Goal: Find specific page/section: Find specific page/section

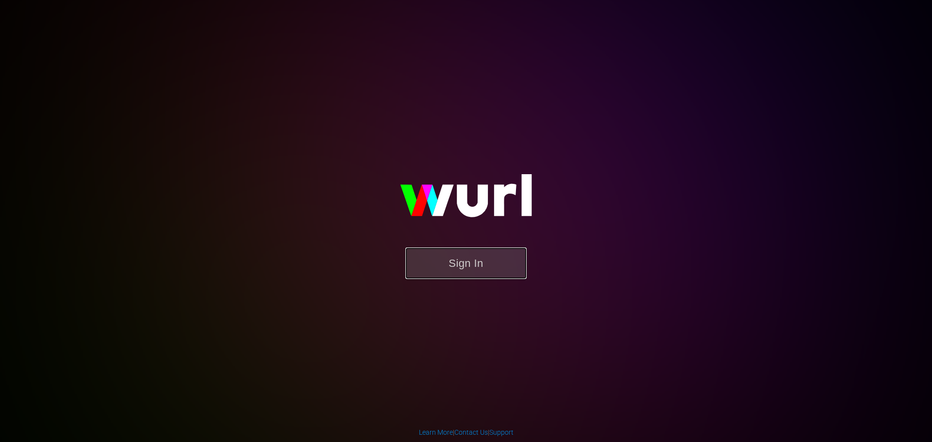
click at [462, 253] on button "Sign In" at bounding box center [465, 264] width 121 height 32
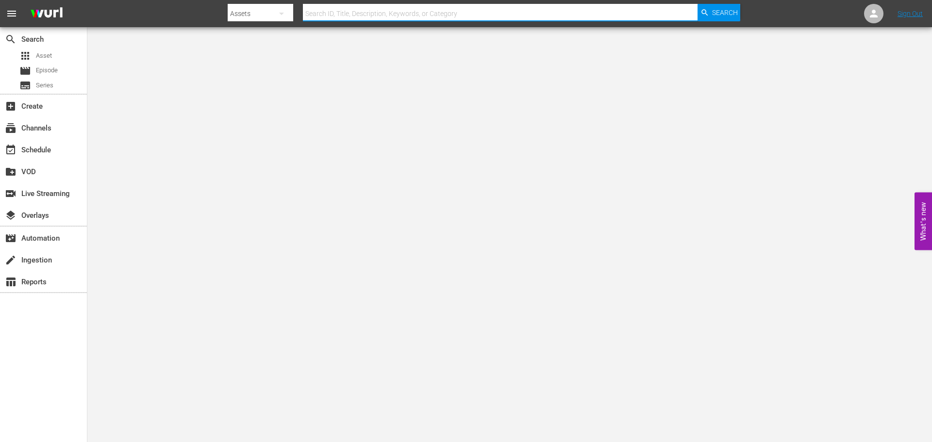
click at [404, 14] on input "text" at bounding box center [500, 13] width 395 height 23
type input "[PERSON_NAME]"
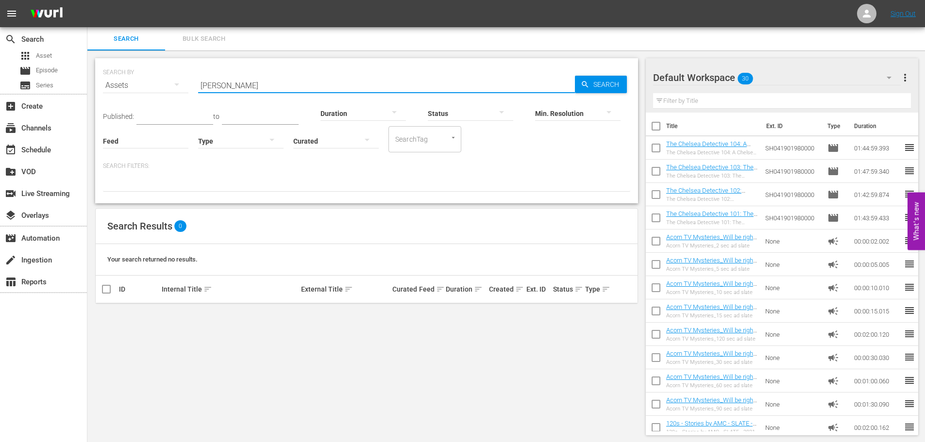
click at [298, 80] on input "[PERSON_NAME]" at bounding box center [386, 85] width 377 height 23
click at [373, 84] on input "[PERSON_NAME]" at bounding box center [386, 85] width 377 height 23
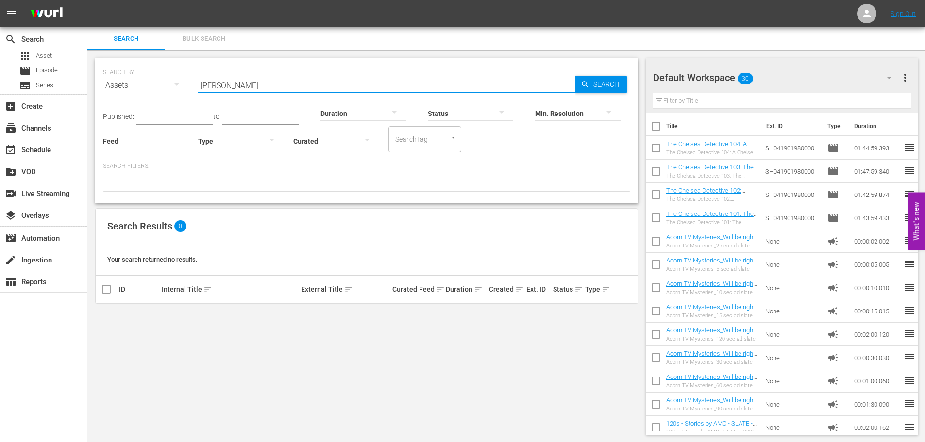
click at [373, 84] on input "[PERSON_NAME]" at bounding box center [386, 85] width 377 height 23
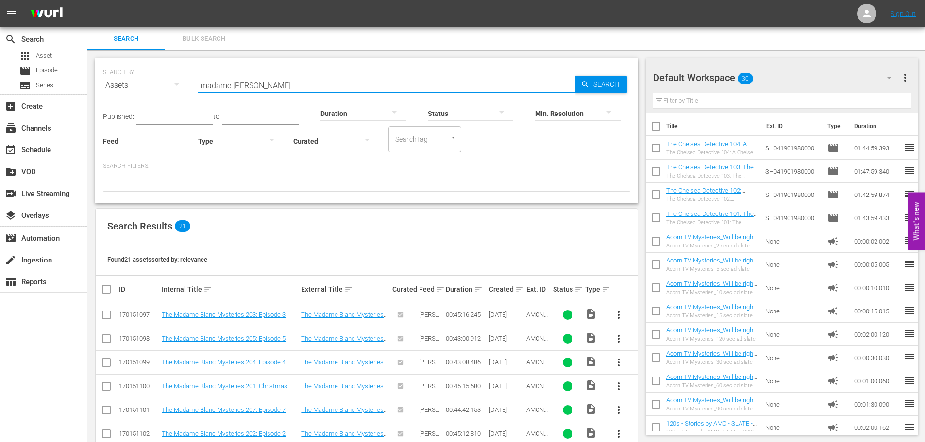
type input "madame [PERSON_NAME]"
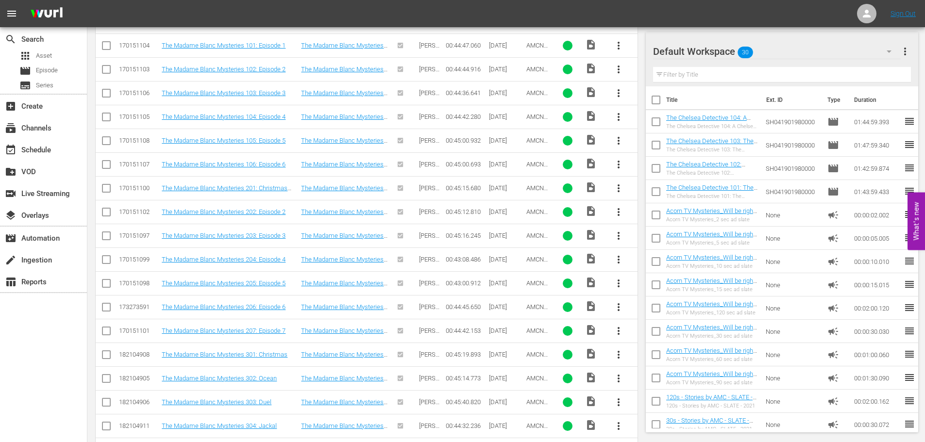
scroll to position [291, 0]
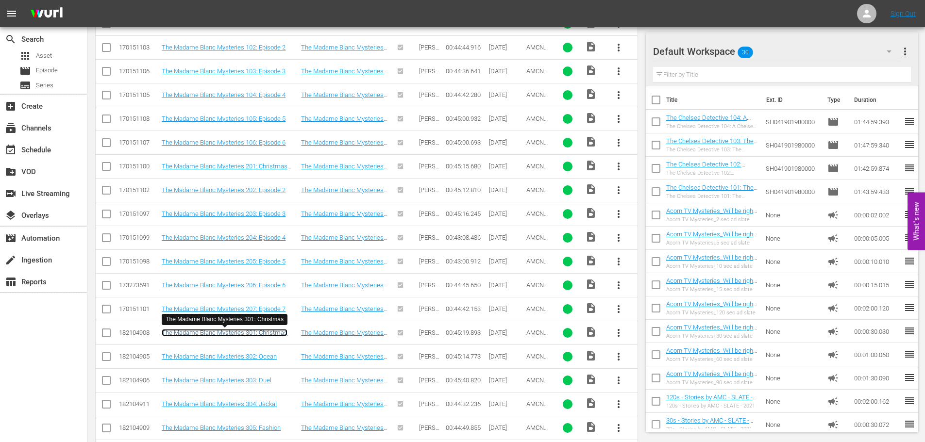
click at [275, 331] on link "The Madame Blanc Mysteries 301: Christmas" at bounding box center [225, 332] width 126 height 7
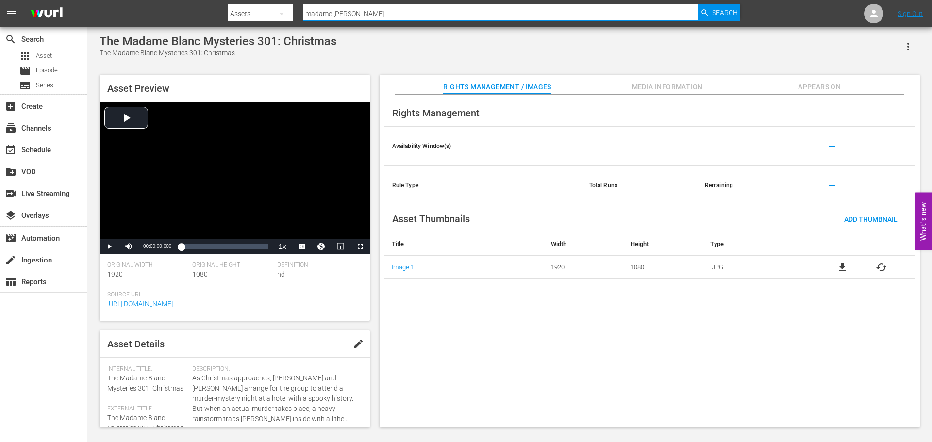
click at [364, 20] on input "madame [PERSON_NAME]" at bounding box center [500, 13] width 395 height 23
type input "chelsea detective"
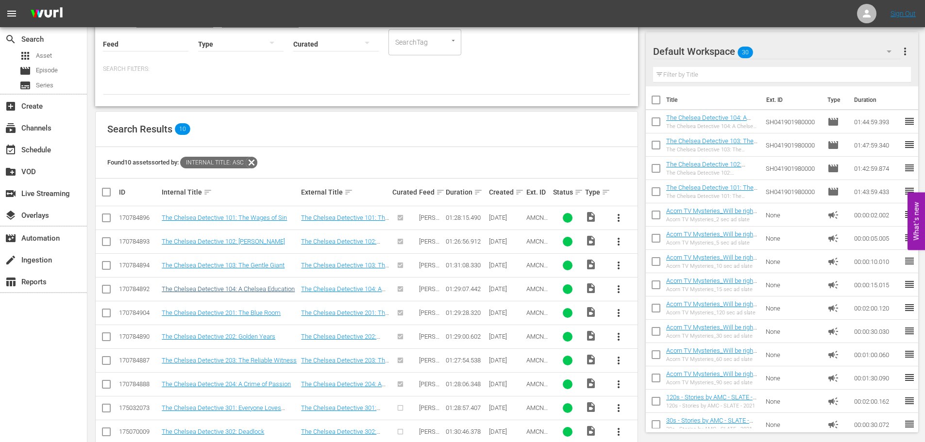
scroll to position [117, 0]
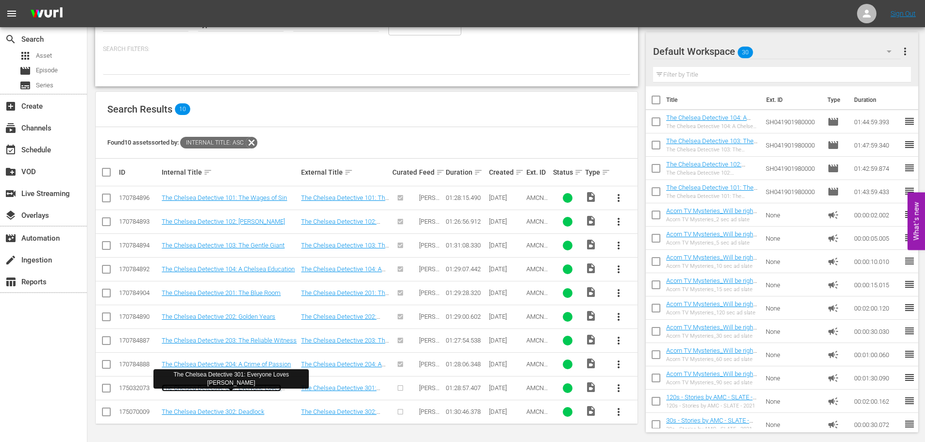
click at [253, 385] on link "The Chelsea Detective 301: Everyone Loves [PERSON_NAME]" at bounding box center [221, 392] width 119 height 15
